Goal: Task Accomplishment & Management: Use online tool/utility

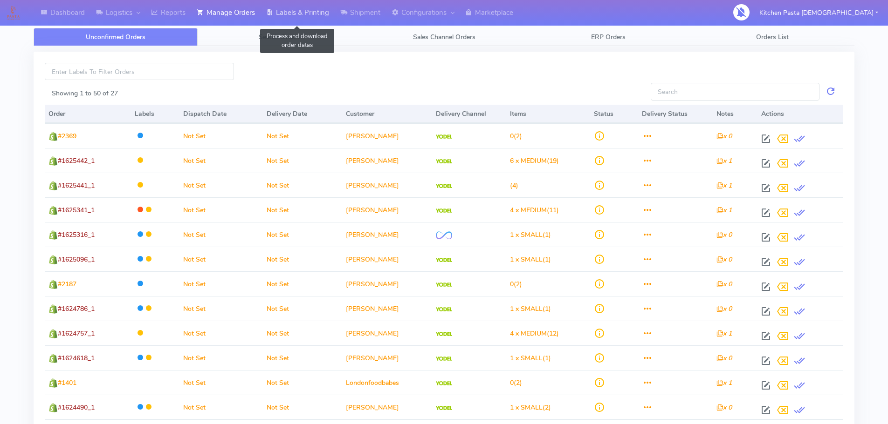
drag, startPoint x: 0, startPoint y: 0, endPoint x: 322, endPoint y: 17, distance: 322.0
click at [322, 17] on link "Labels & Printing" at bounding box center [297, 13] width 74 height 26
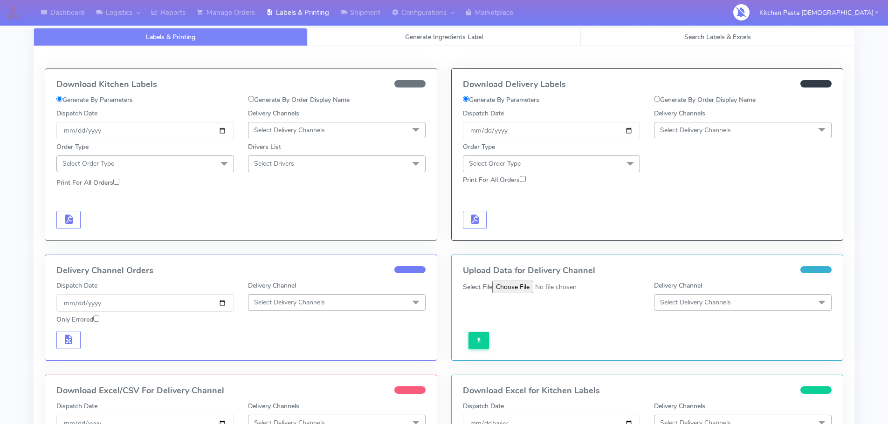
click at [351, 42] on link "Generate Ingredients Label" at bounding box center [444, 37] width 274 height 18
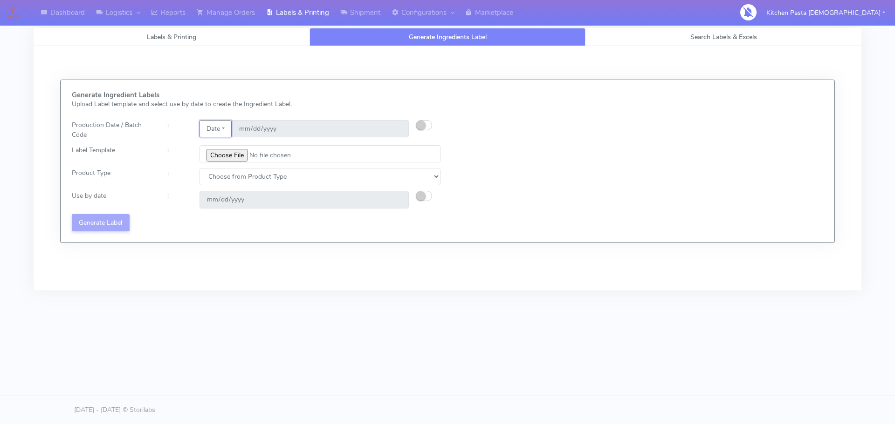
click at [223, 125] on button "Date" at bounding box center [215, 128] width 32 height 17
click at [223, 143] on link "Code" at bounding box center [237, 147] width 74 height 15
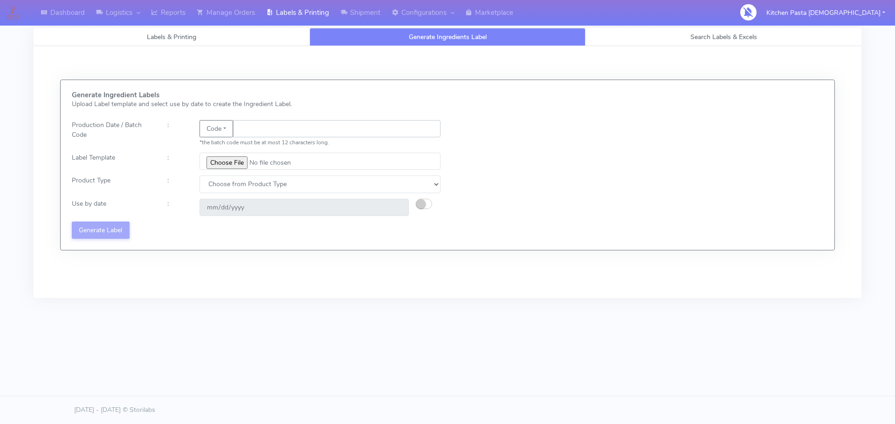
click at [246, 131] on input "text" at bounding box center [336, 128] width 207 height 17
type input "25258"
click at [226, 160] on input "file" at bounding box center [319, 161] width 241 height 17
type input "C:\fakepath\Beef & Chianti Lasagne 1 v3.jpg"
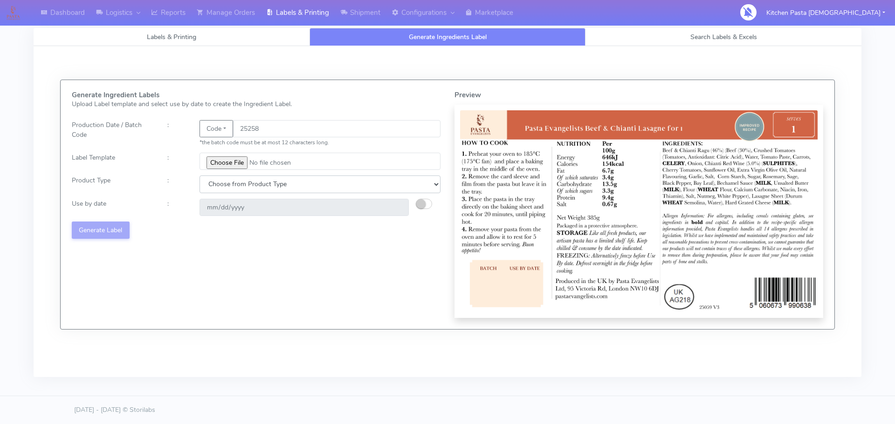
click at [238, 189] on select "Choose from Product Type ECOM ERETAIL CIRCULAR CIRC_DESERTS LASAGNE" at bounding box center [319, 184] width 241 height 17
select select "4"
click at [199, 176] on select "Choose from Product Type ECOM ERETAIL CIRCULAR CIRC_DESERTS LASAGNE" at bounding box center [319, 184] width 241 height 17
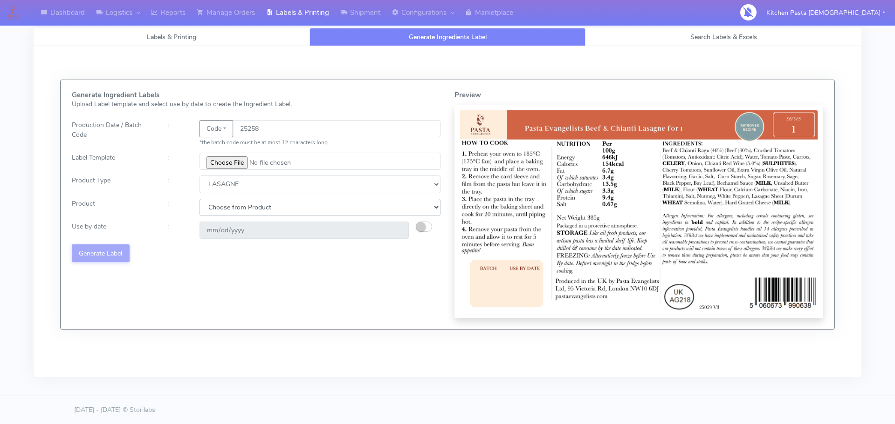
drag, startPoint x: 238, startPoint y: 209, endPoint x: 233, endPoint y: 212, distance: 5.3
click at [238, 209] on select "Choose from Product LASAGNE" at bounding box center [319, 207] width 241 height 17
select select "0"
click at [199, 199] on select "Choose from Product LASAGNE" at bounding box center [319, 207] width 241 height 17
click at [426, 224] on button "button" at bounding box center [424, 227] width 16 height 10
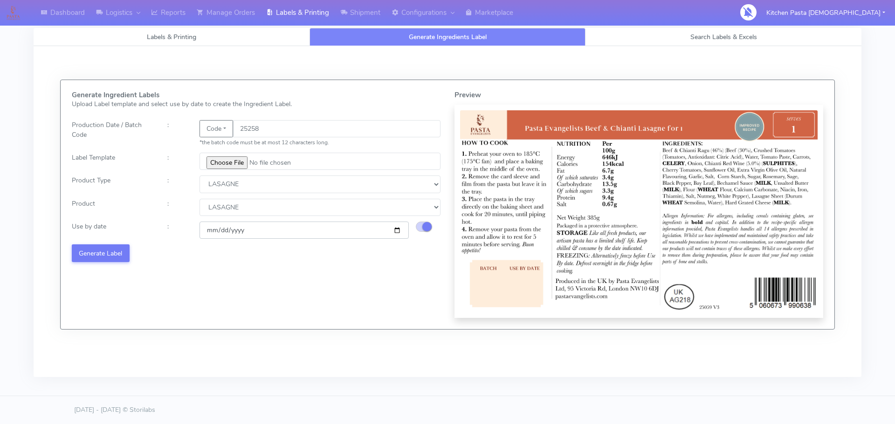
click at [398, 232] on input "[DATE]" at bounding box center [303, 230] width 209 height 17
type input "[DATE]"
click at [122, 252] on button "Generate Label" at bounding box center [101, 253] width 58 height 17
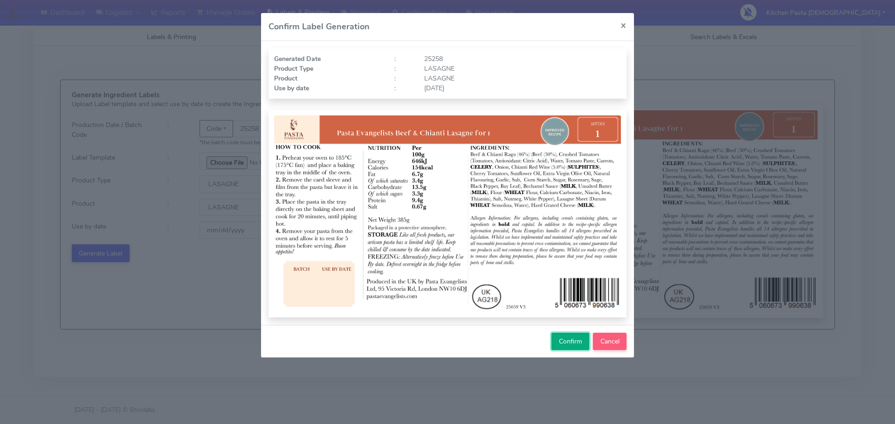
click at [567, 342] on span "Confirm" at bounding box center [570, 341] width 23 height 9
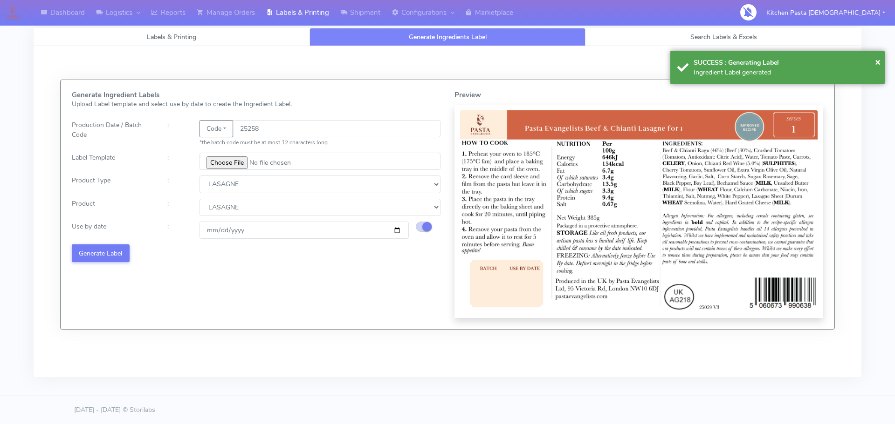
select select
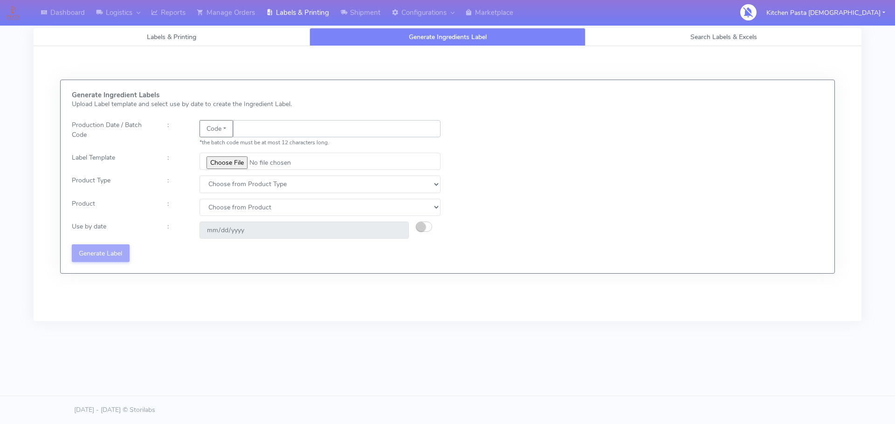
click at [252, 130] on input "text" at bounding box center [336, 128] width 207 height 17
type input "25260"
click at [226, 161] on input "file" at bounding box center [319, 161] width 241 height 17
type input "C:\fakepath\Pasta Evangelists truffle mac & cheese for 1_V2.jpg"
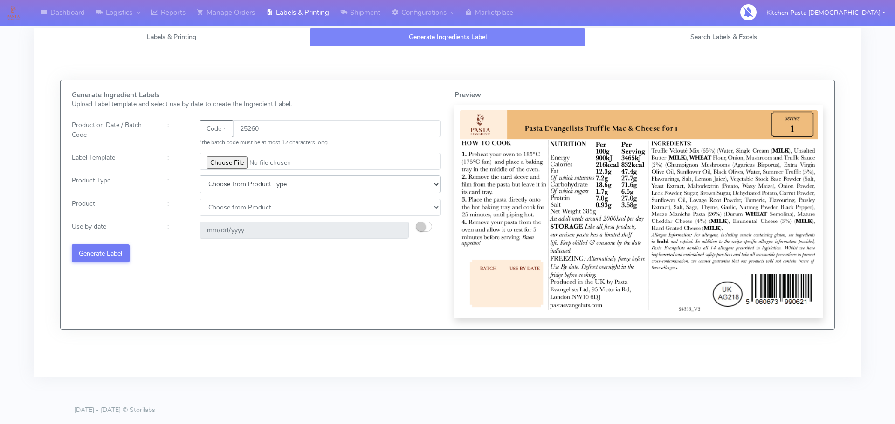
click at [230, 181] on select "Choose from Product Type ECOM ERETAIL CIRCULAR CIRC_DESERTS LASAGNE" at bounding box center [319, 184] width 241 height 17
select select "4"
click at [199, 176] on select "Choose from Product Type ECOM ERETAIL CIRCULAR CIRC_DESERTS LASAGNE" at bounding box center [319, 184] width 241 height 17
drag, startPoint x: 224, startPoint y: 201, endPoint x: 226, endPoint y: 208, distance: 6.7
click at [225, 202] on select "Choose from Product LASAGNE" at bounding box center [319, 207] width 241 height 17
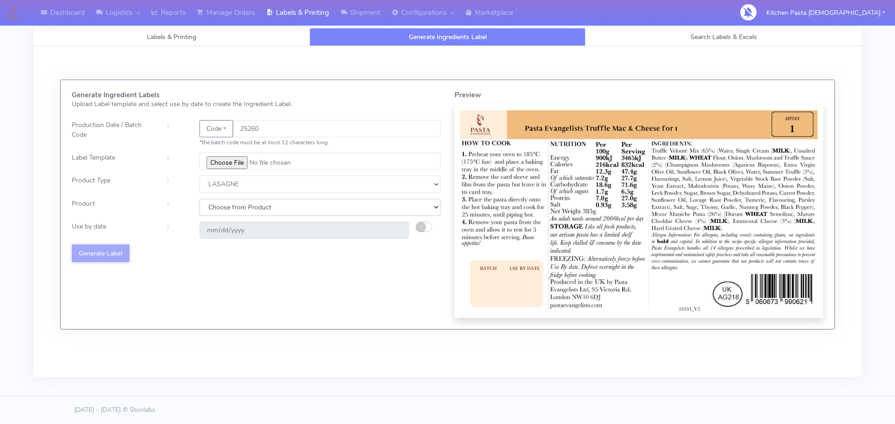
select select "0"
click at [199, 199] on select "Choose from Product LASAGNE" at bounding box center [319, 207] width 241 height 17
click at [424, 228] on small "button" at bounding box center [420, 226] width 9 height 9
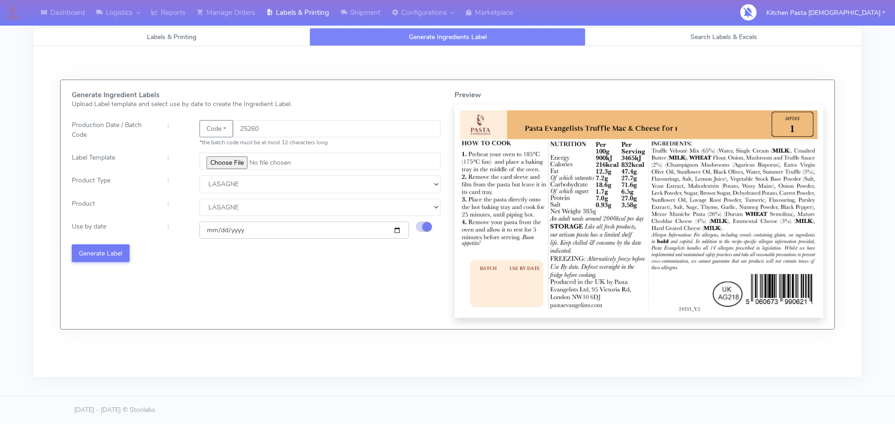
click at [396, 231] on input "[DATE]" at bounding box center [303, 230] width 209 height 17
type input "[DATE]"
click at [124, 250] on button "Generate Label" at bounding box center [101, 253] width 58 height 17
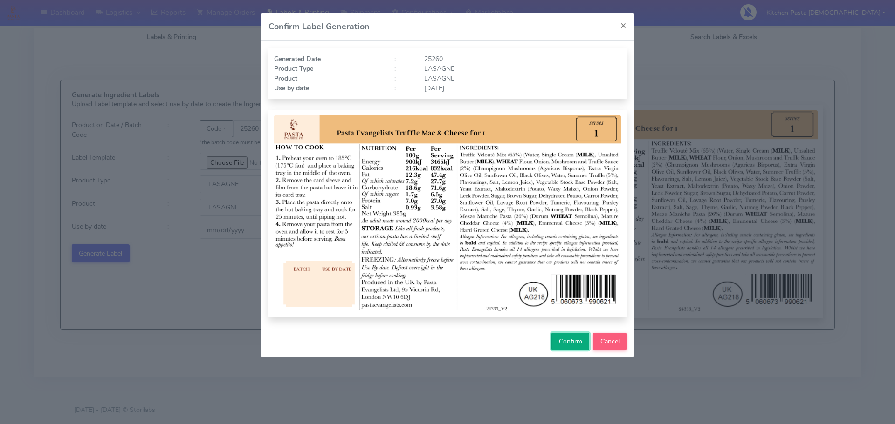
click at [573, 346] on button "Confirm" at bounding box center [570, 341] width 38 height 17
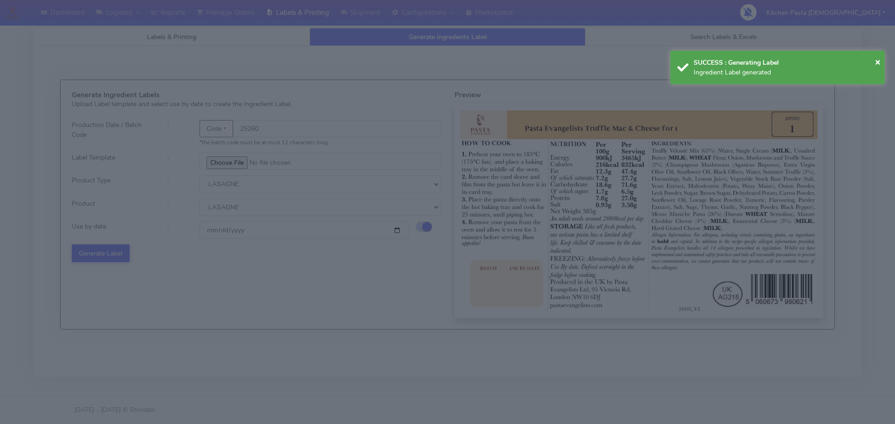
select select
